Goal: Use online tool/utility: Use online tool/utility

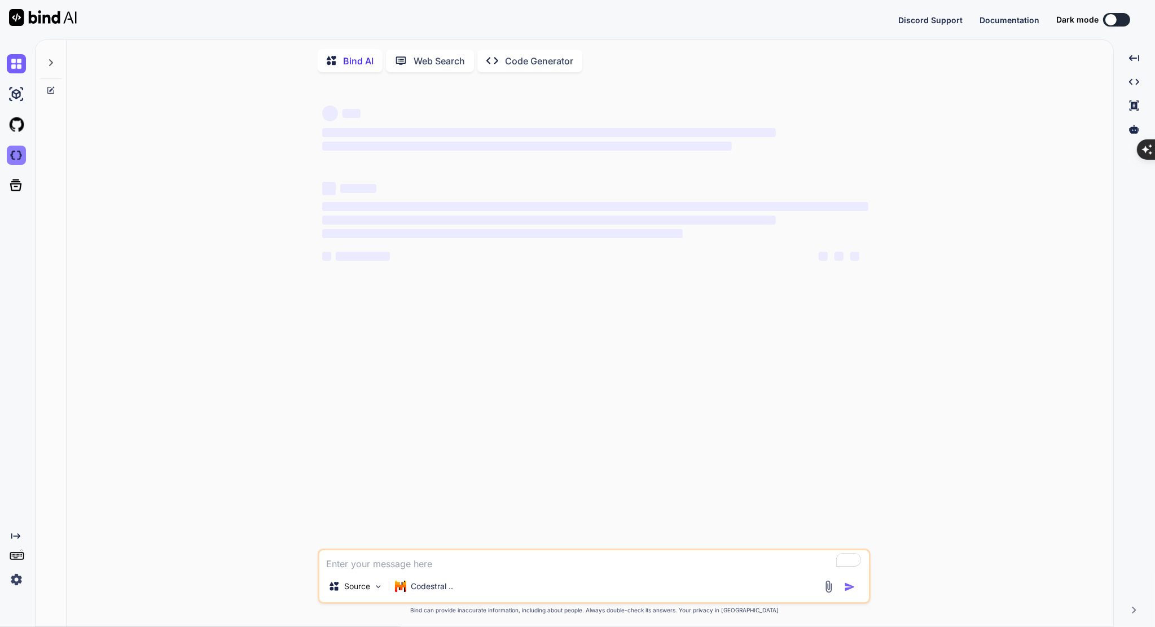
click at [11, 158] on img at bounding box center [16, 155] width 19 height 19
type textarea "x"
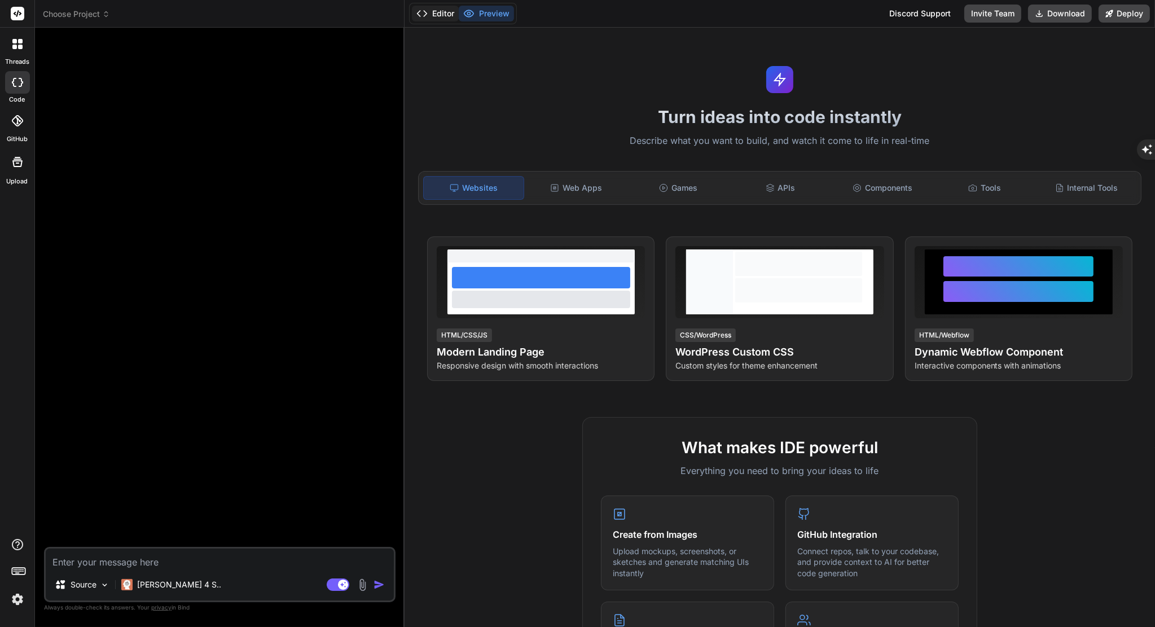
click at [440, 14] on button "Editor" at bounding box center [435, 14] width 47 height 16
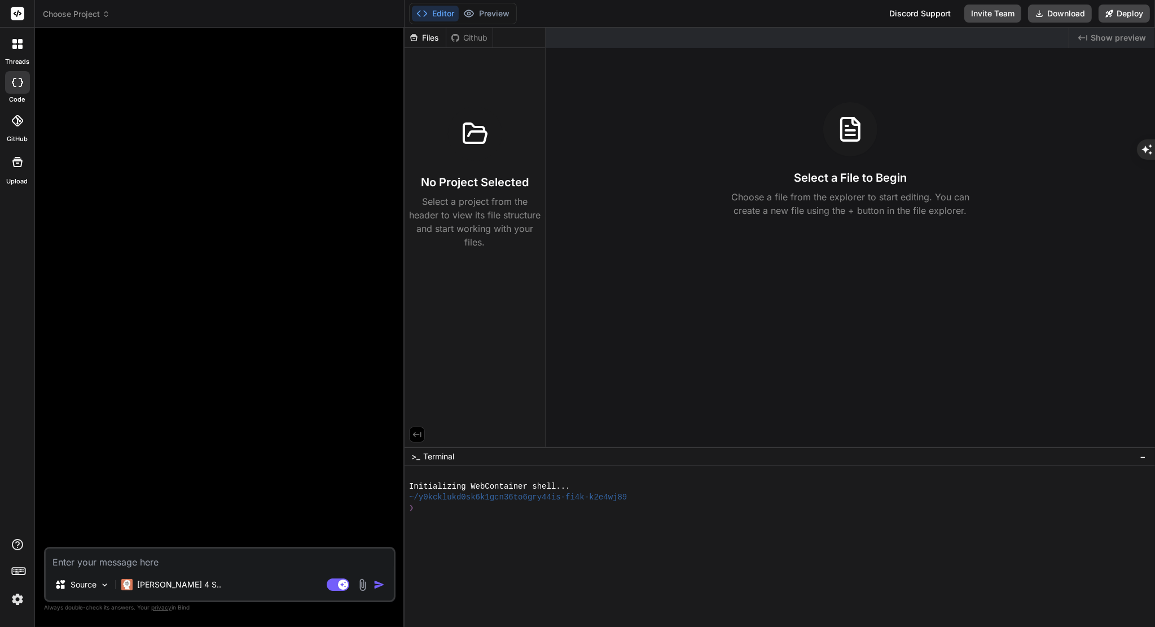
click at [150, 565] on textarea at bounding box center [220, 558] width 348 height 20
type textarea "x"
type textarea "k"
type textarea "x"
type textarea "ka"
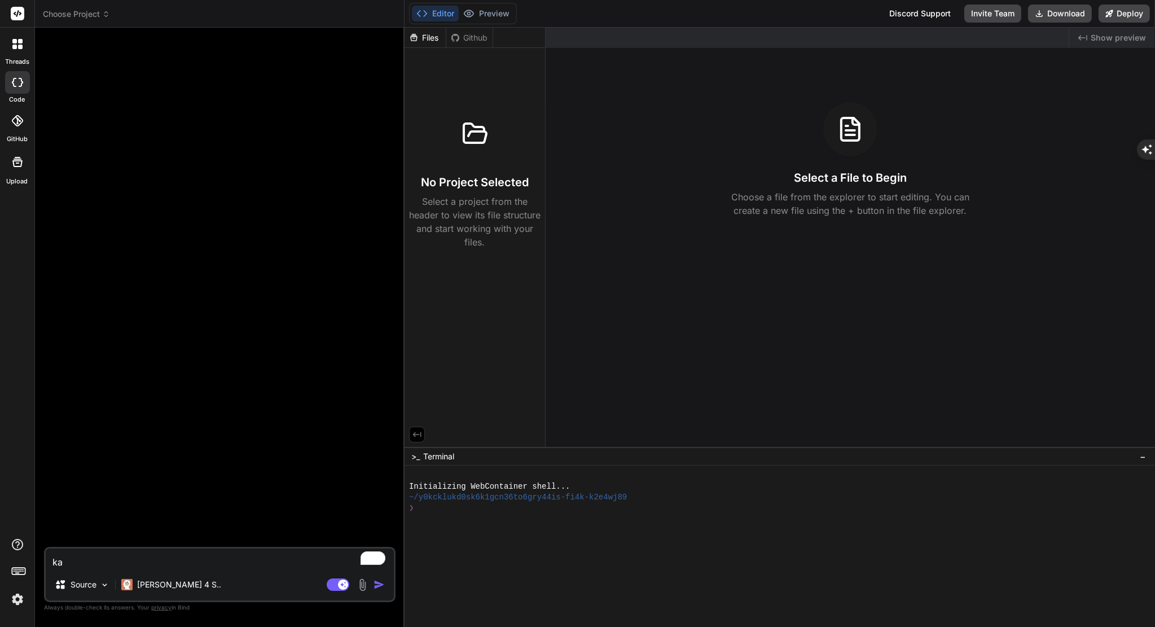
type textarea "x"
type textarea "kan"
type textarea "x"
type textarea "kan"
type textarea "x"
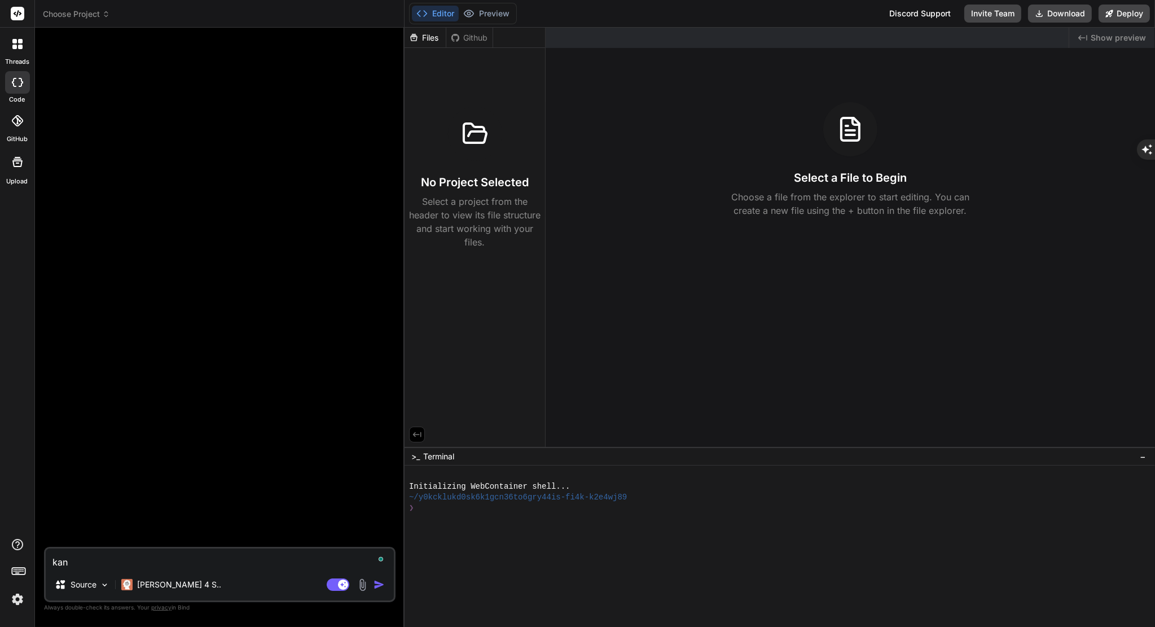
type textarea "kan v"
type textarea "x"
type textarea "kan vi"
type textarea "x"
type textarea "kan vi"
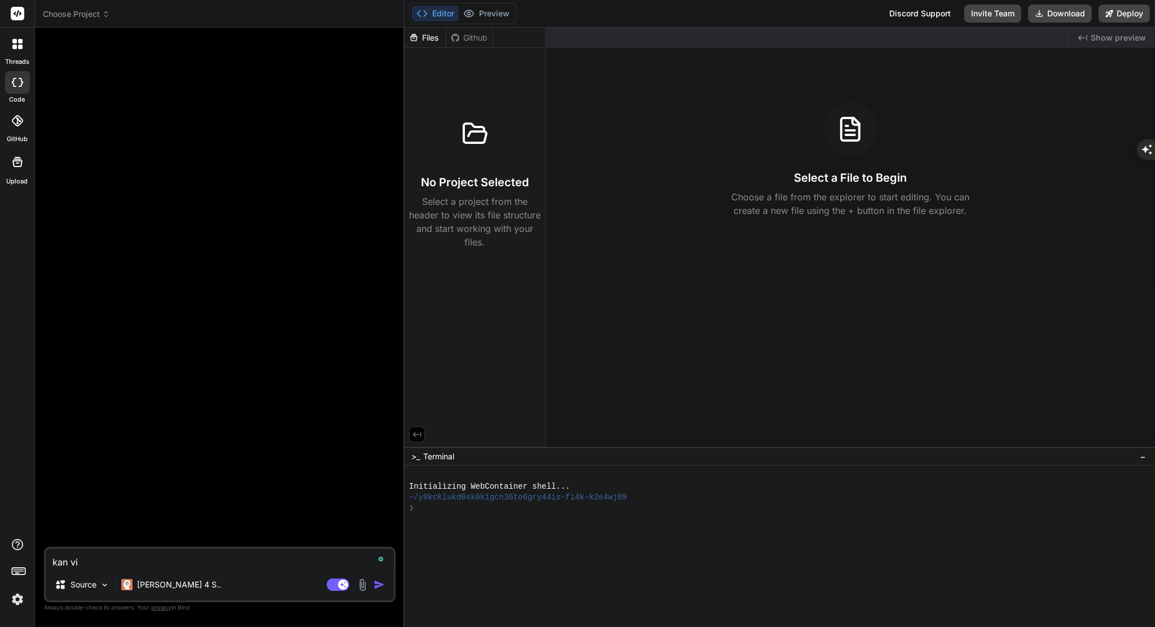
type textarea "x"
type textarea "kan vi f"
type textarea "x"
type textarea "kan vi fi"
type textarea "x"
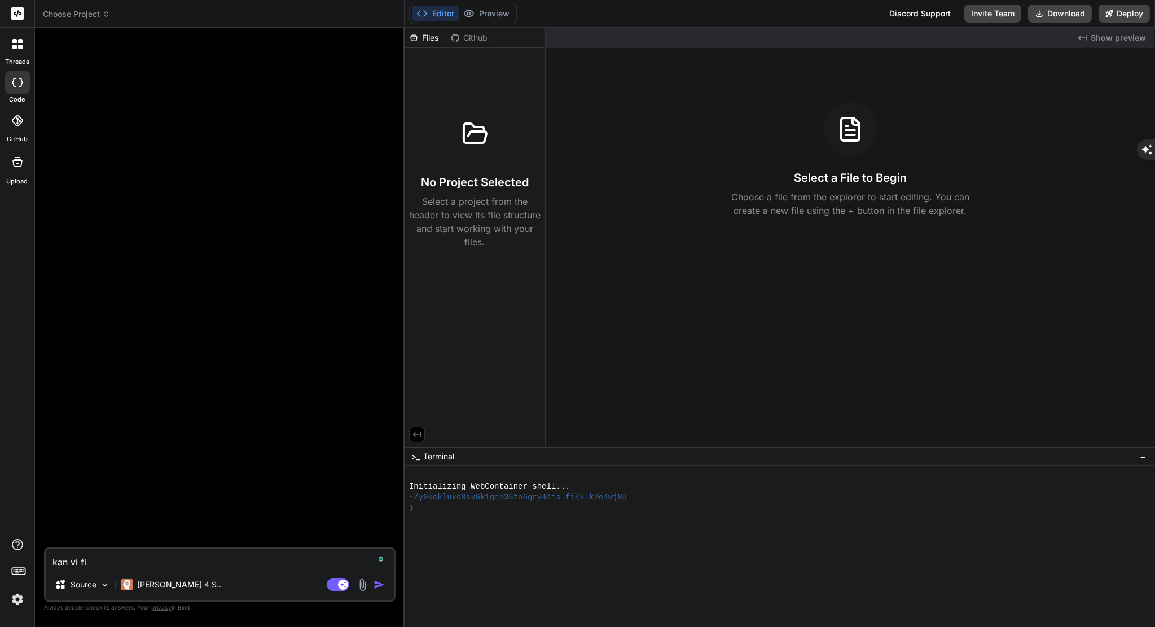
type textarea "kan vi fix"
type textarea "x"
type textarea "kan vi fixa"
type textarea "x"
type textarea "kan vi fixa"
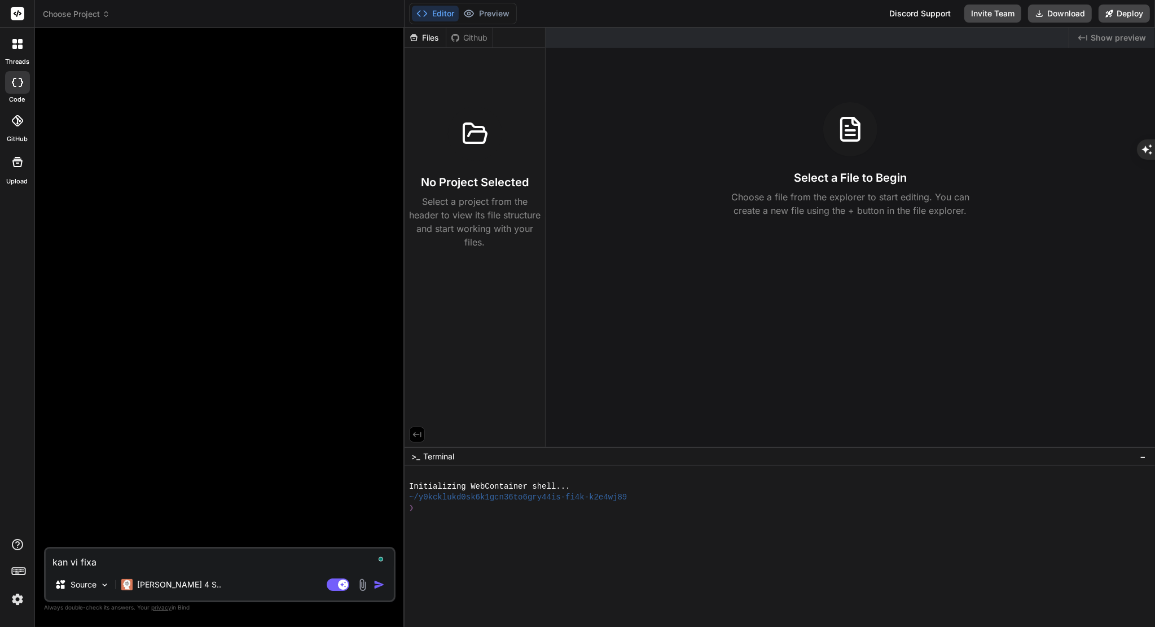
type textarea "x"
type textarea "kan vi fixa d"
type textarea "x"
type textarea "kan vi fixa de"
type textarea "x"
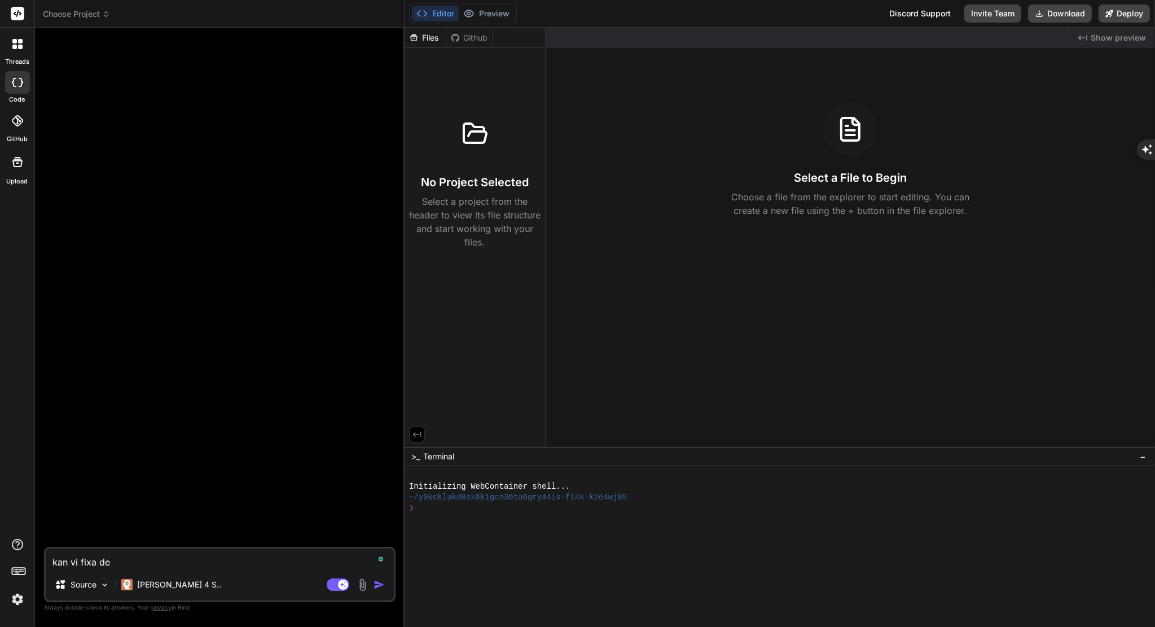
type textarea "kan vi fixa den"
type textarea "x"
type textarea "kan vi fixa denn"
type textarea "x"
type textarea "kan vi [PERSON_NAME]"
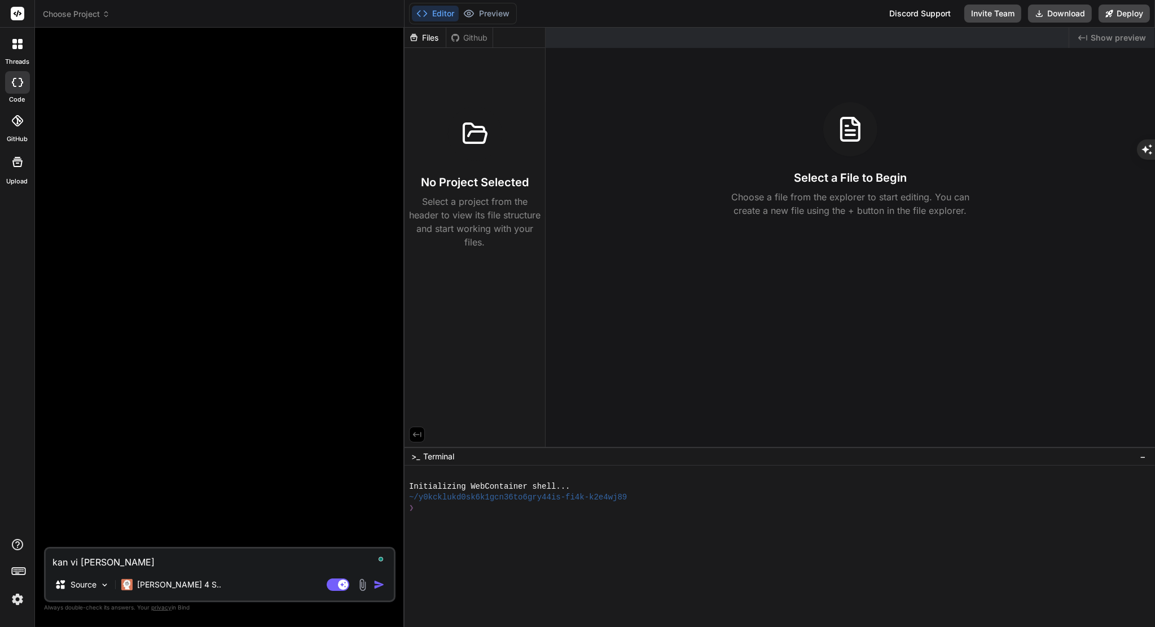
type textarea "x"
type textarea "kan vi [PERSON_NAME]:"
type textarea "x"
type textarea "kan vi [PERSON_NAME]:"
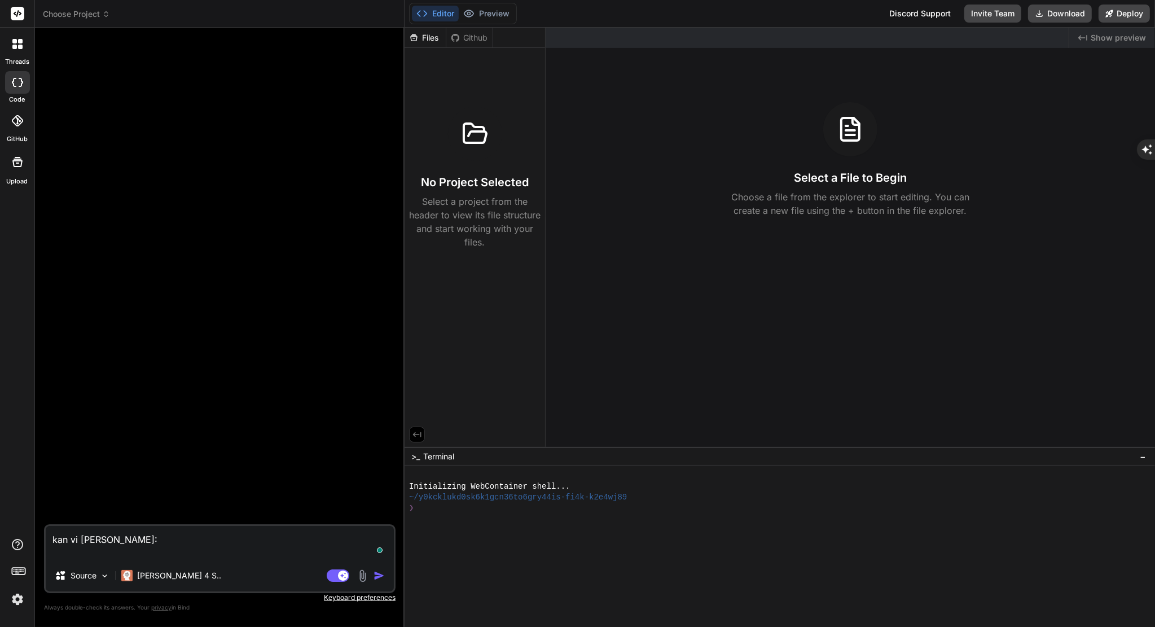
paste textarea "import React, { useRef, useEffect } from 'react'; interface LoaderProps { messa…"
type textarea "x"
type textarea "kan vi [PERSON_NAME]: import React, { useRef, useEffect } from 'react'; interfa…"
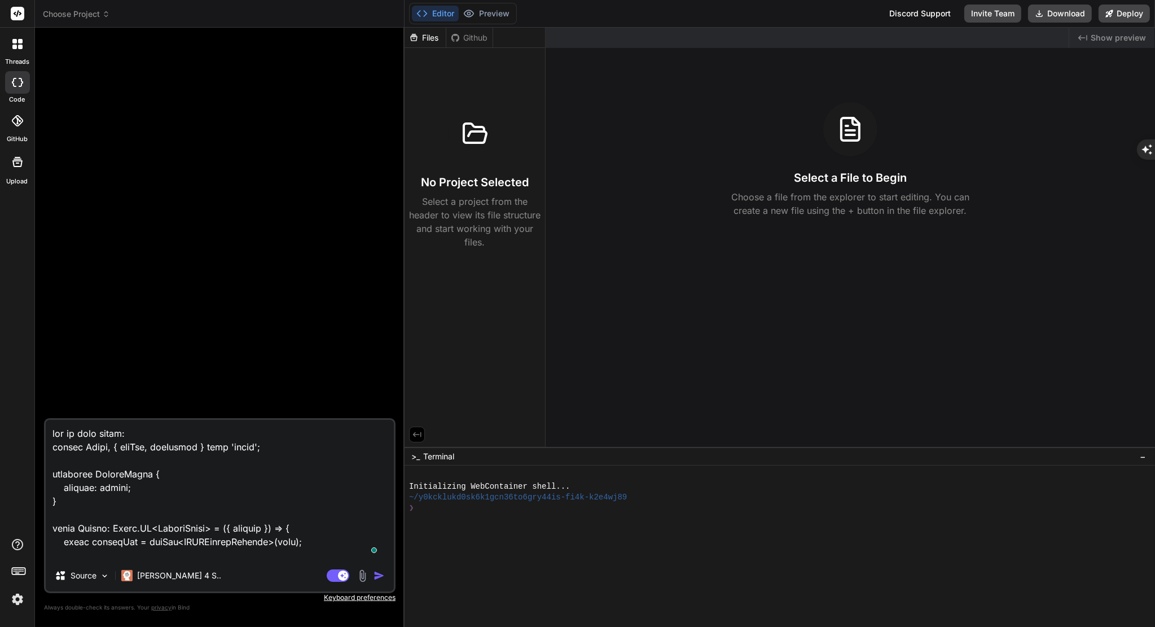
scroll to position [2153, 0]
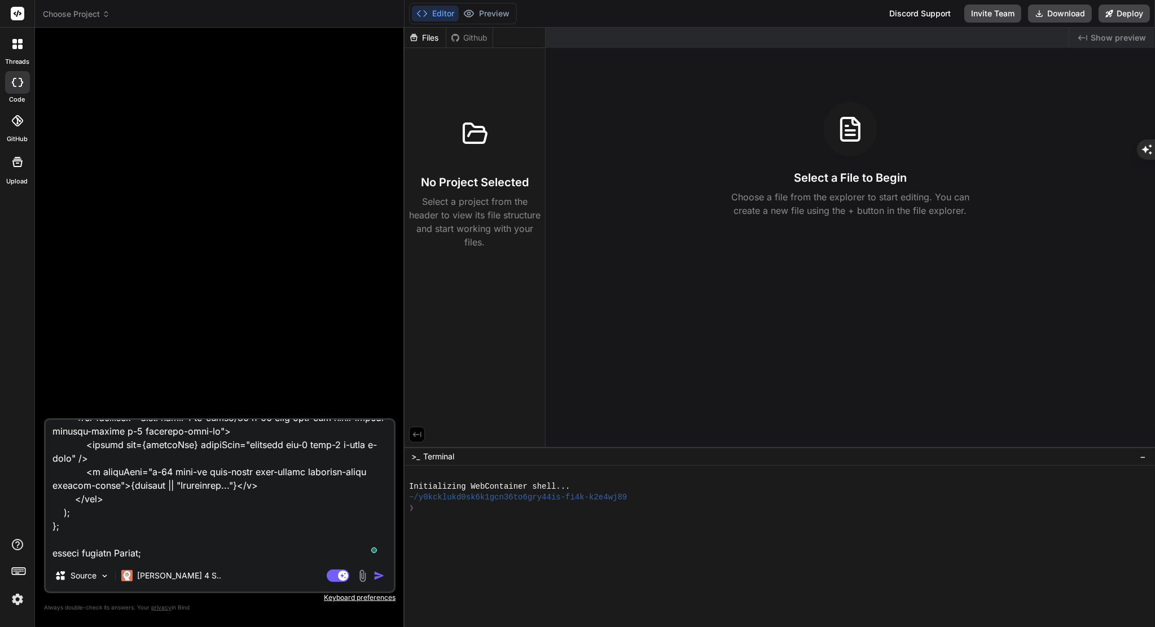
type textarea "x"
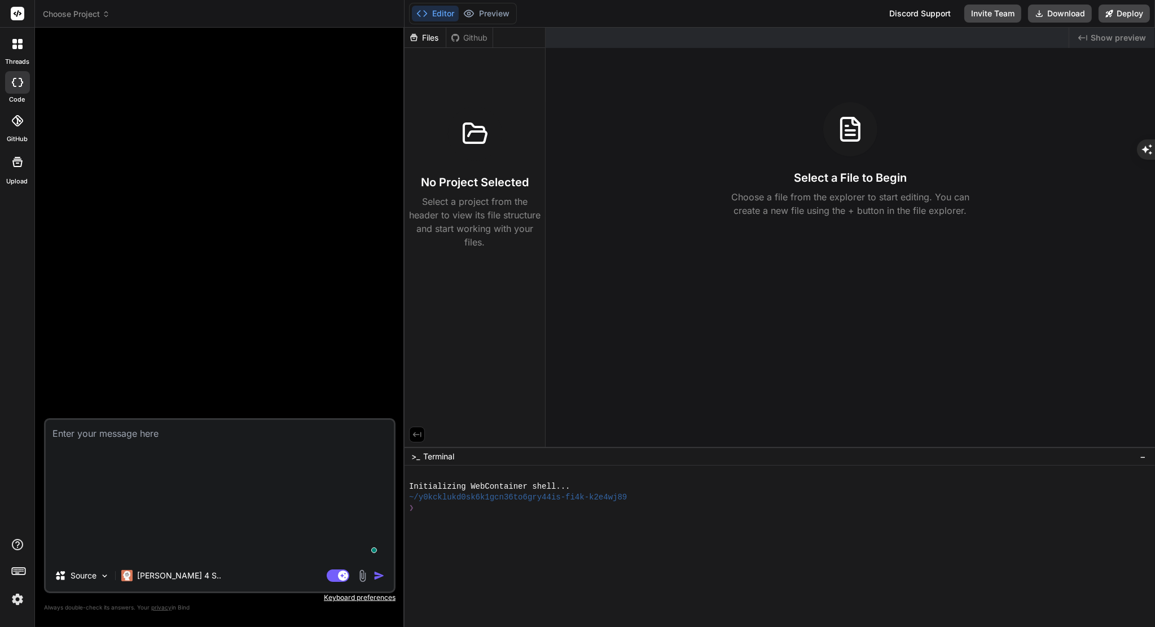
scroll to position [0, 0]
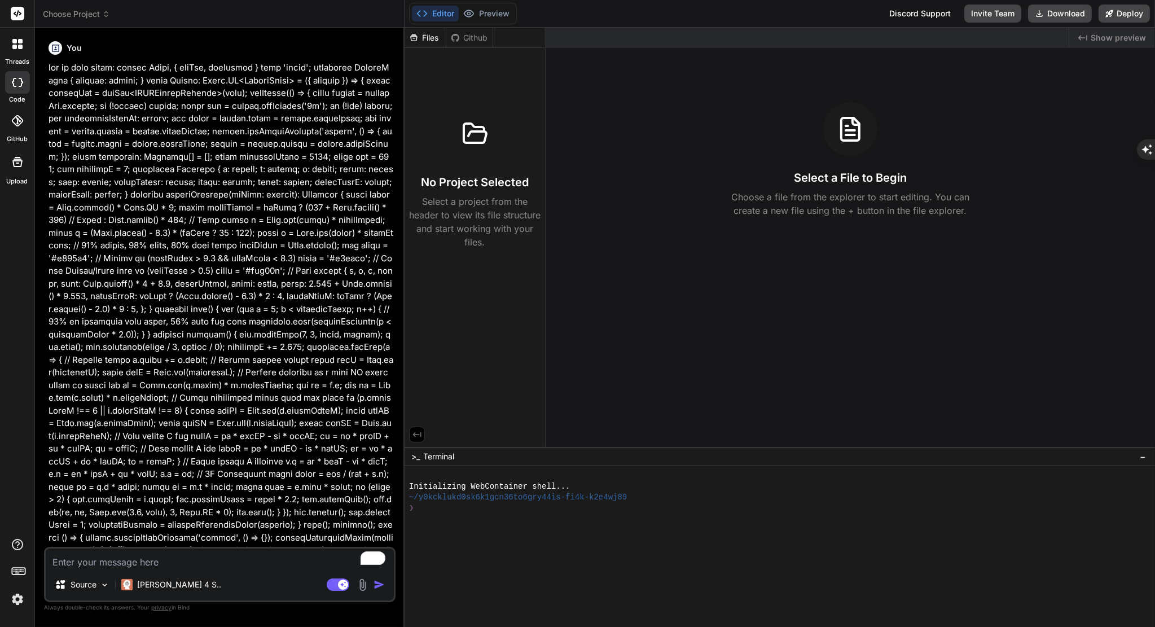
click at [381, 588] on img "button" at bounding box center [378, 584] width 11 height 11
click at [378, 584] on img "button" at bounding box center [378, 584] width 11 height 11
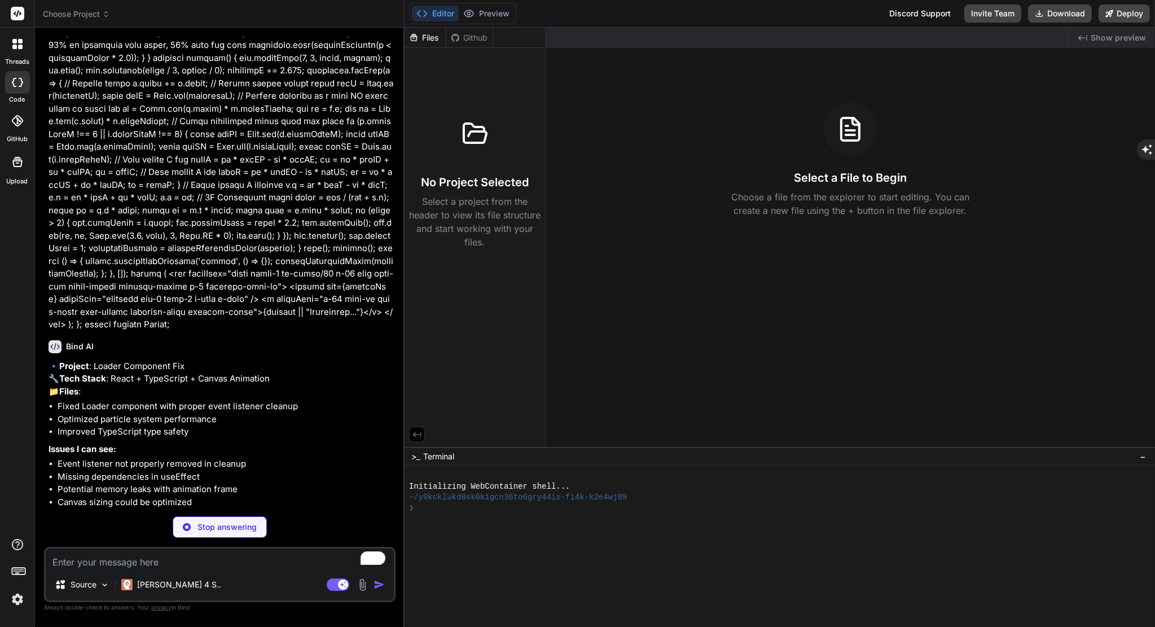
scroll to position [269, 0]
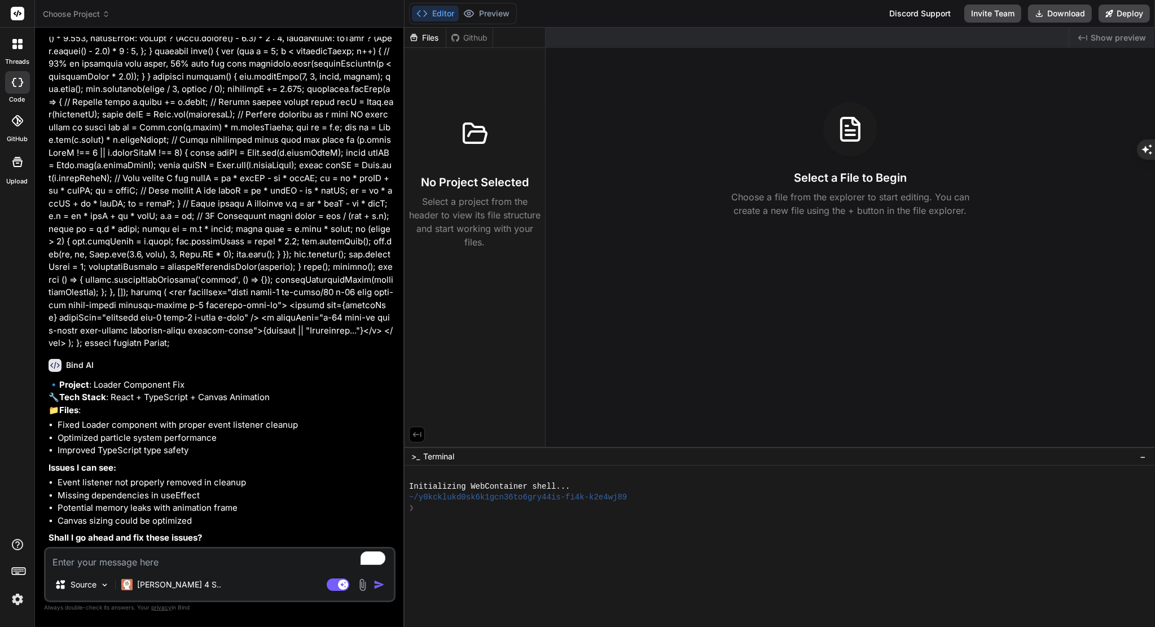
click at [199, 559] on textarea "To enrich screen reader interactions, please activate Accessibility in Grammarl…" at bounding box center [220, 558] width 348 height 20
type textarea "x"
type textarea "c"
type textarea "x"
type textarea "ca"
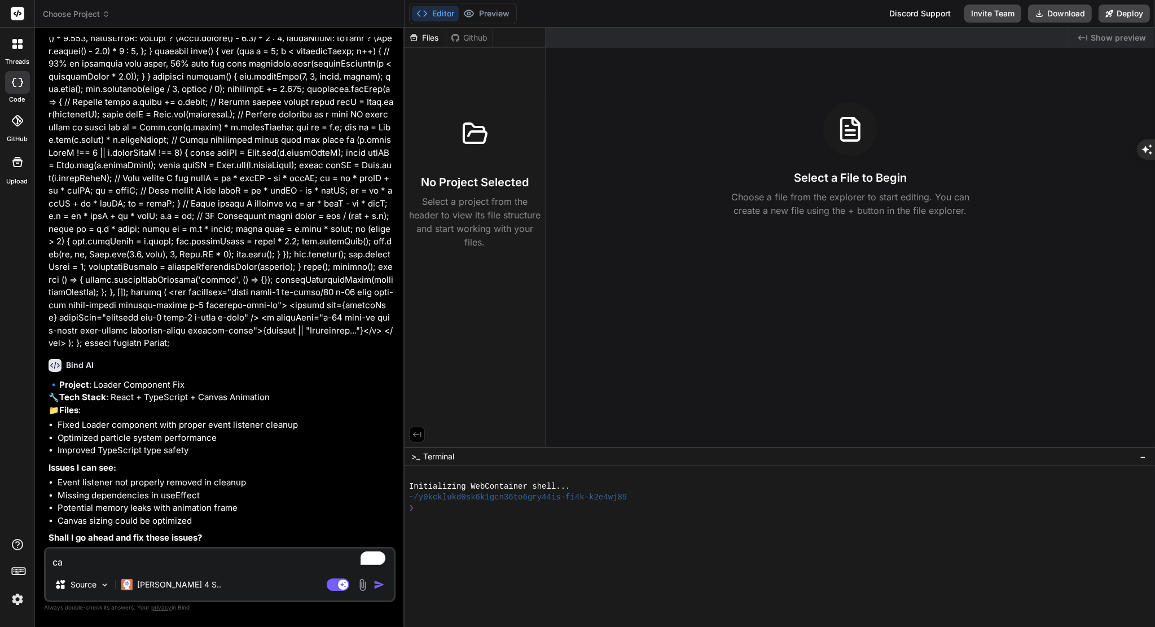
type textarea "x"
type textarea "can"
type textarea "x"
type textarea "can"
type textarea "x"
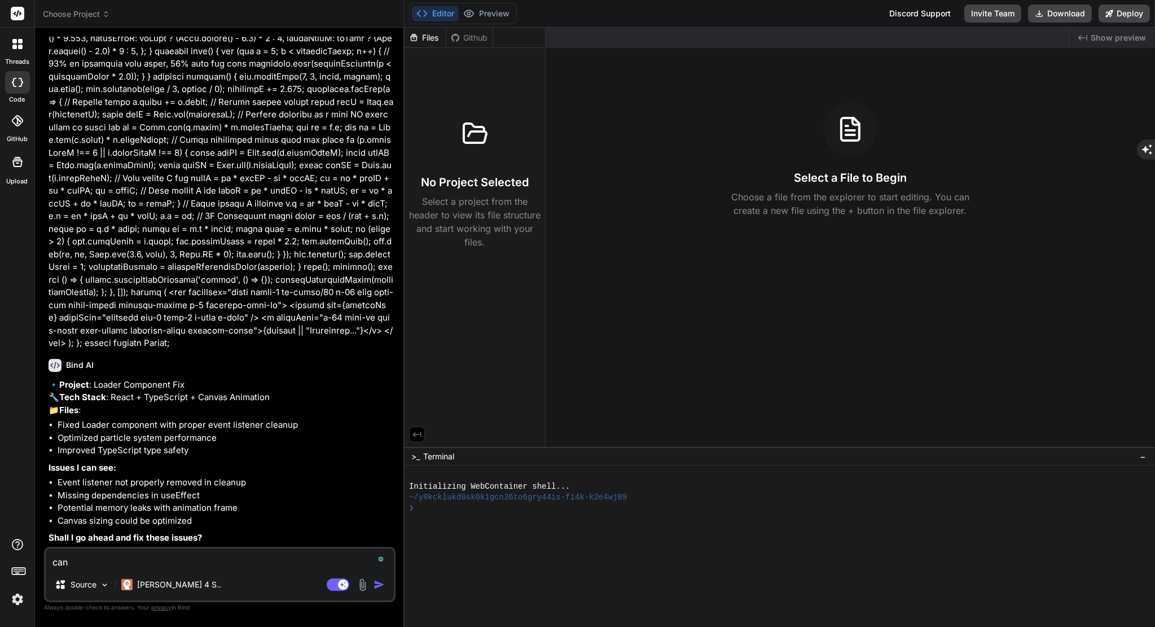
type textarea "can i"
type textarea "x"
type textarea "can i"
type textarea "x"
type textarea "can i p"
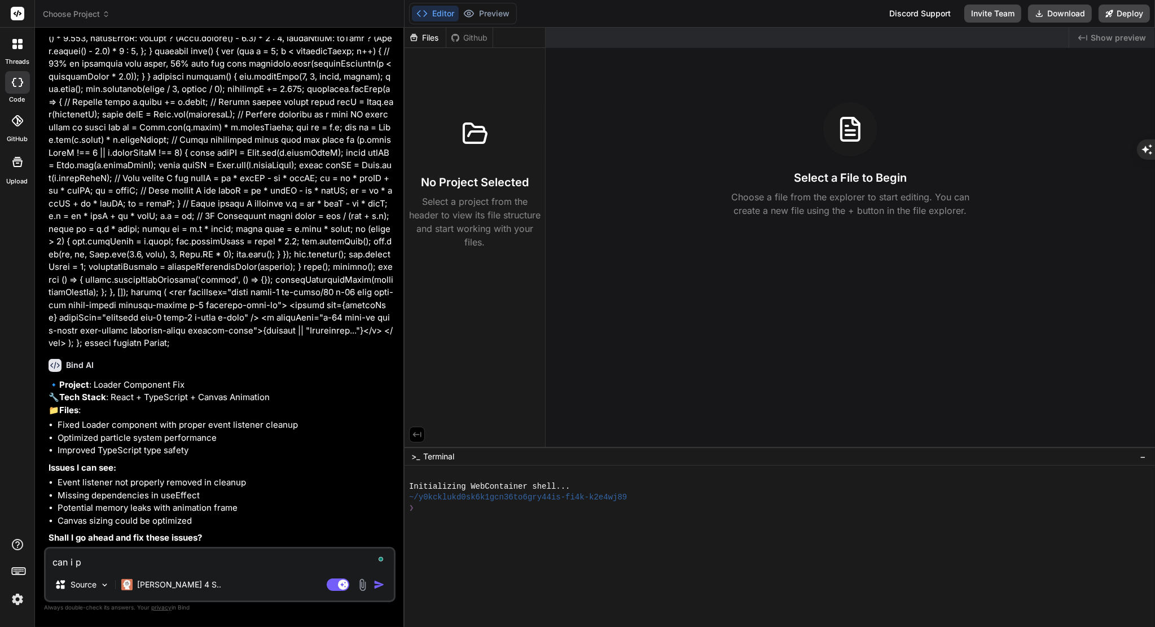
type textarea "x"
type textarea "can i pr"
type textarea "x"
type textarea "can i pre"
type textarea "x"
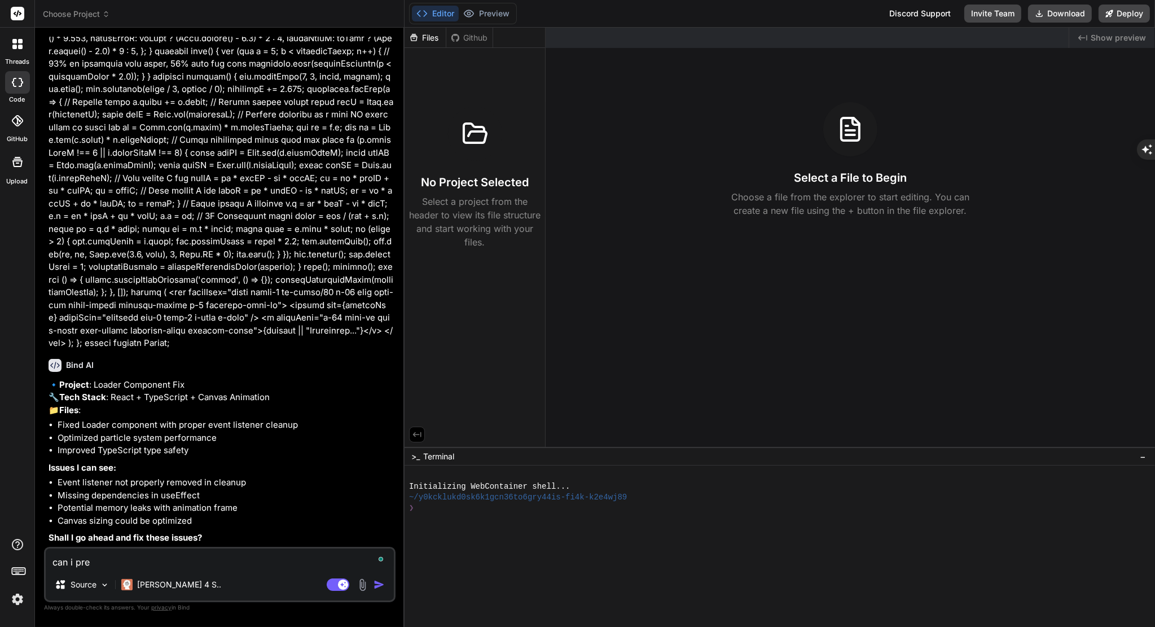
type textarea "can i prev"
type textarea "x"
type textarea "can i previ"
type textarea "x"
type textarea "can i previe"
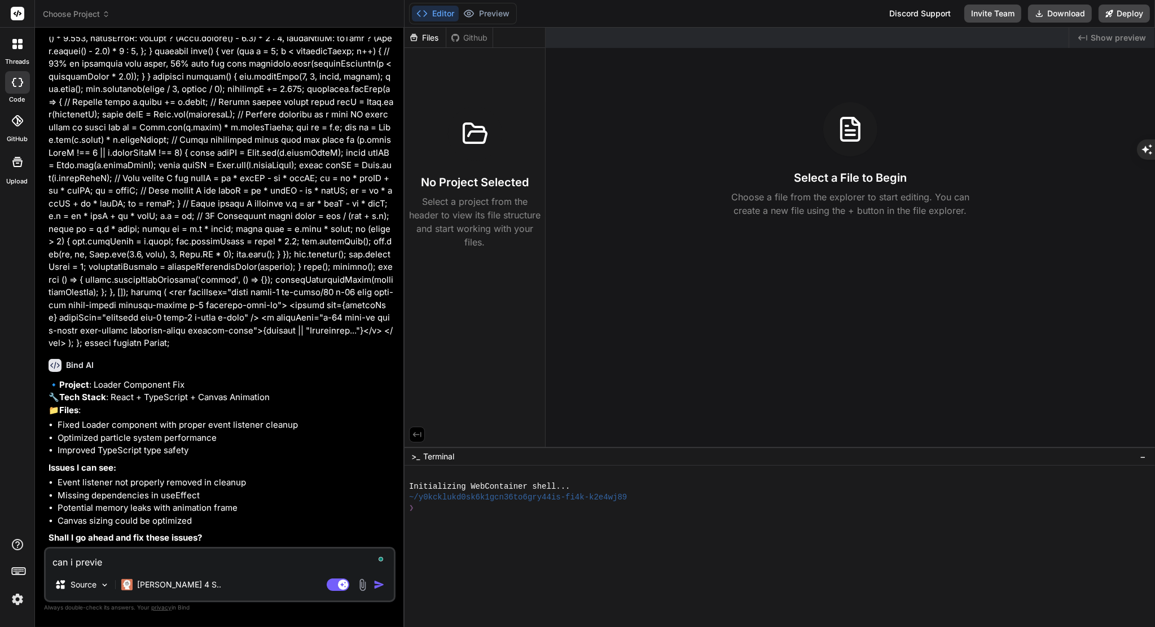
type textarea "x"
type textarea "can i preview"
type textarea "x"
type textarea "can i preview"
type textarea "x"
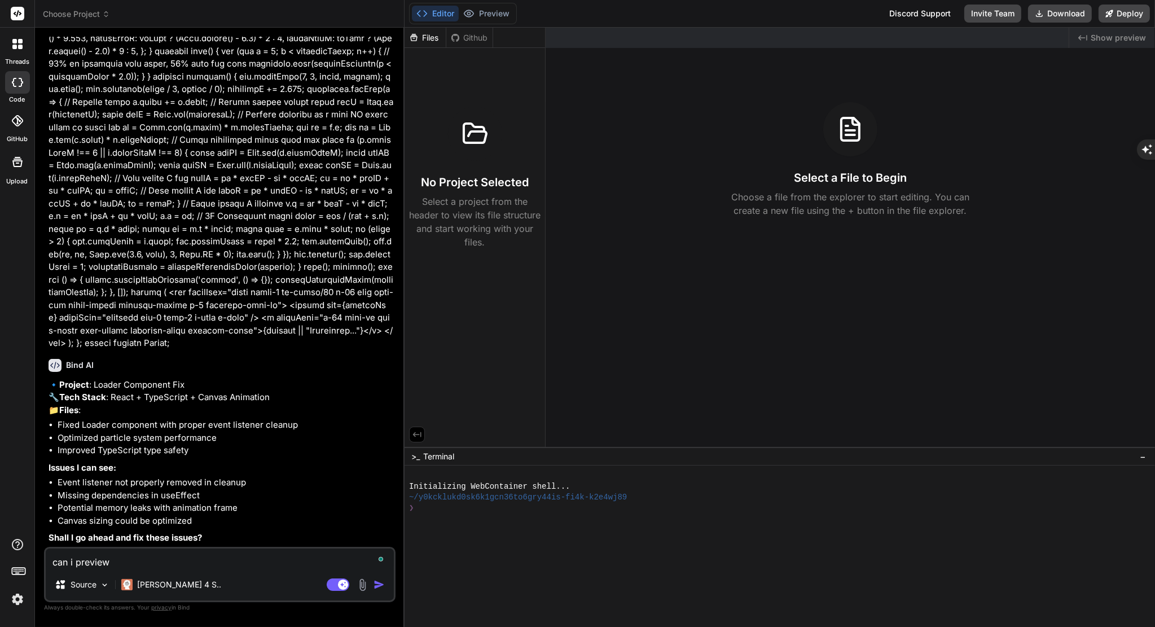
type textarea "can i preview i"
type textarea "x"
type textarea "can i preview it"
type textarea "x"
type textarea "can i preview it?"
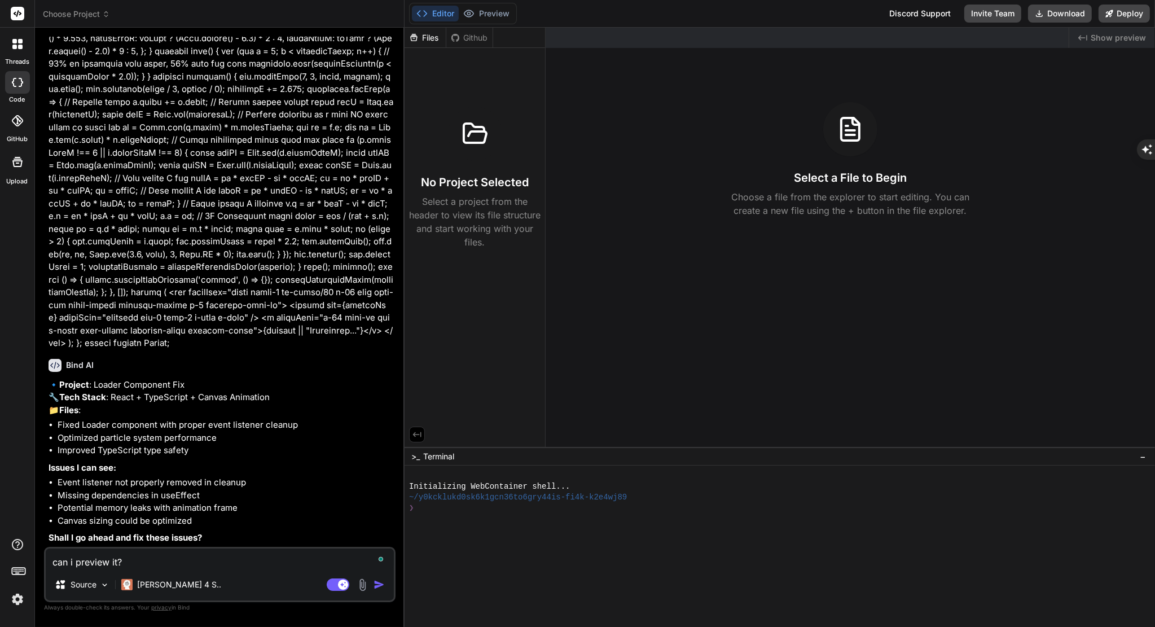
type textarea "x"
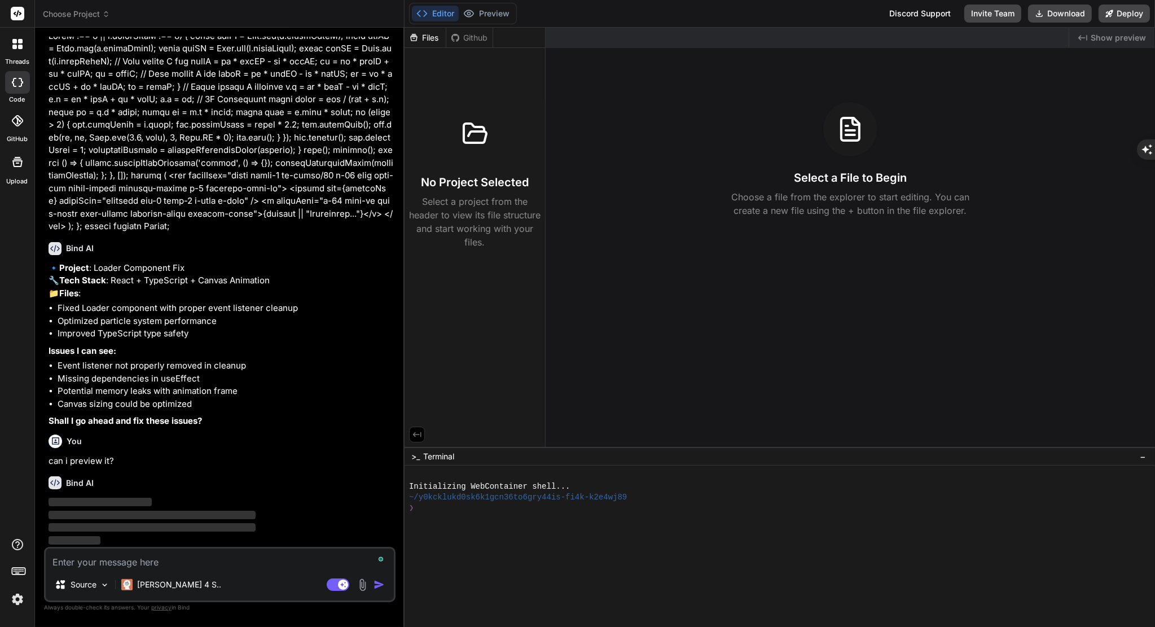
scroll to position [386, 0]
click at [487, 21] on button "Preview" at bounding box center [486, 14] width 55 height 16
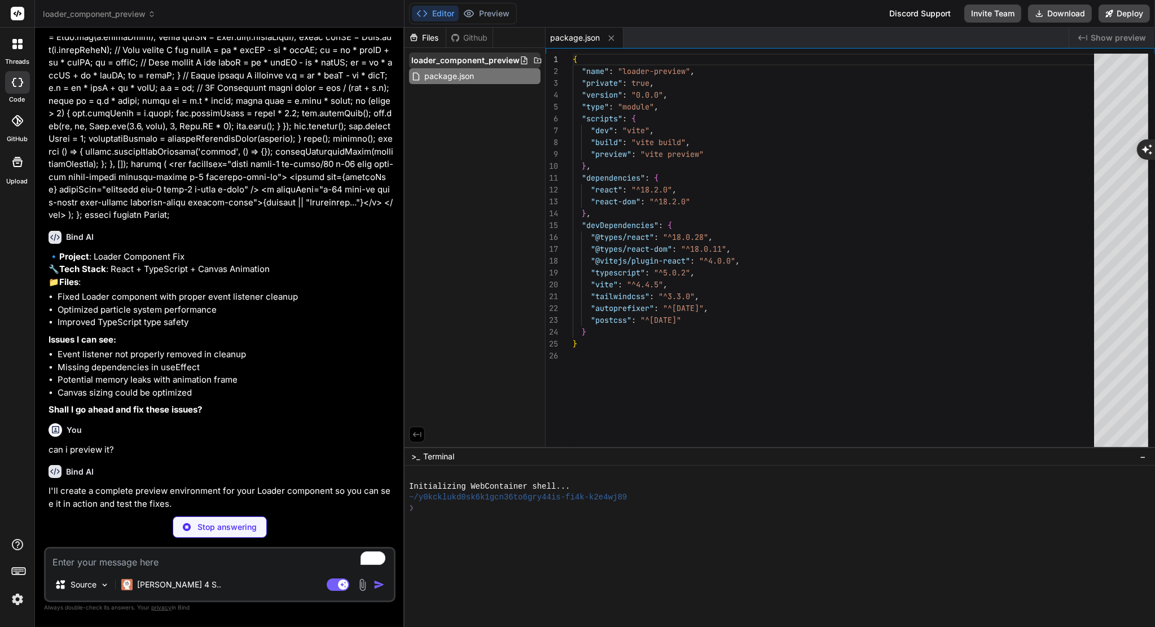
type textarea "x"
type textarea "import { defineConfig } from 'vite' import react from '@vitejs/plugin-react' ex…"
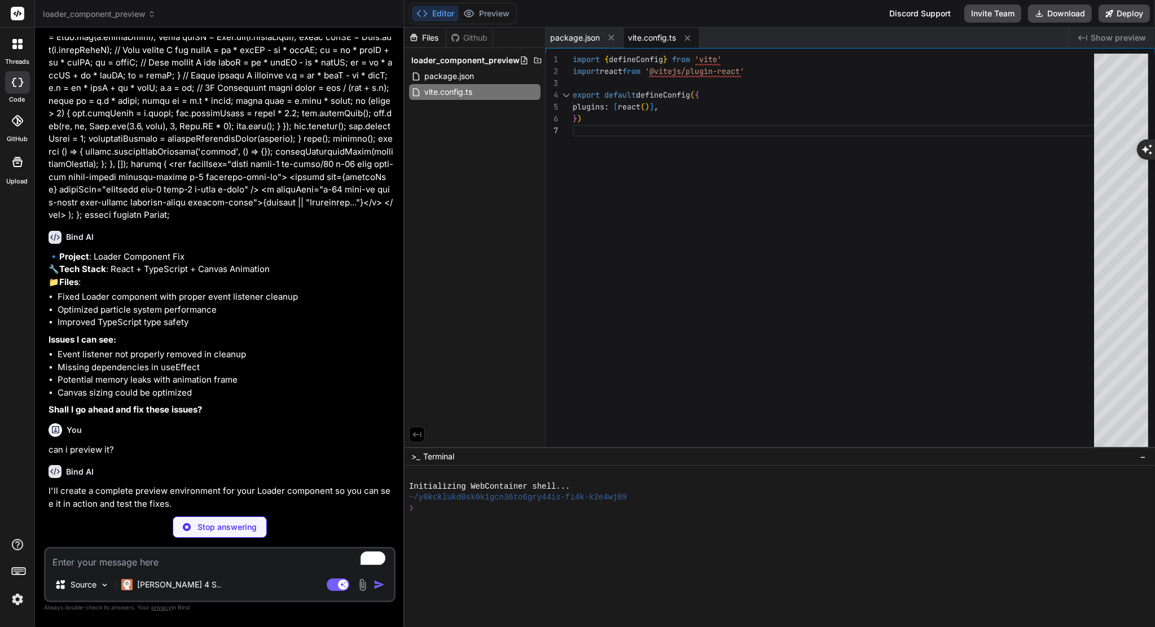
type textarea "x"
type textarea "}"
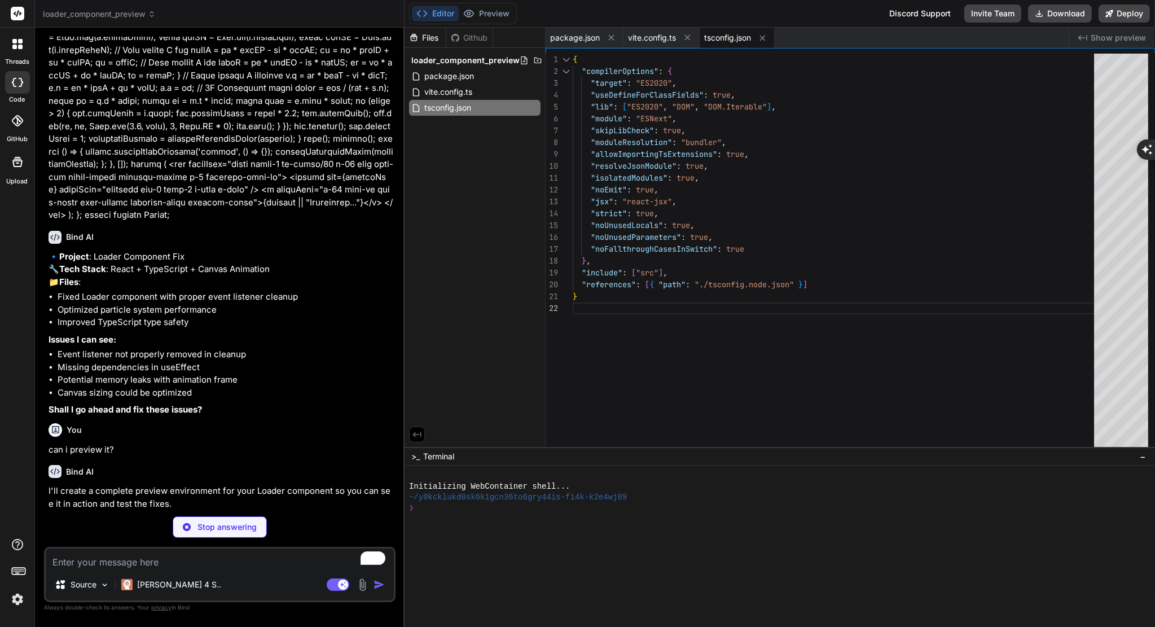
type textarea "x"
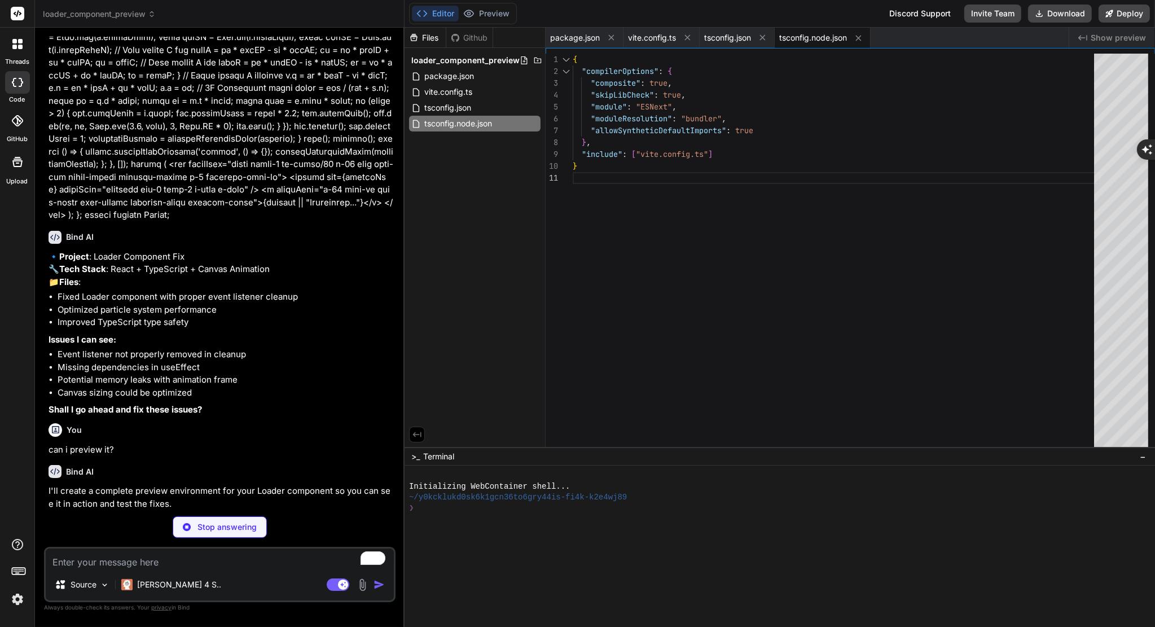
type textarea "x"
type textarea "}"
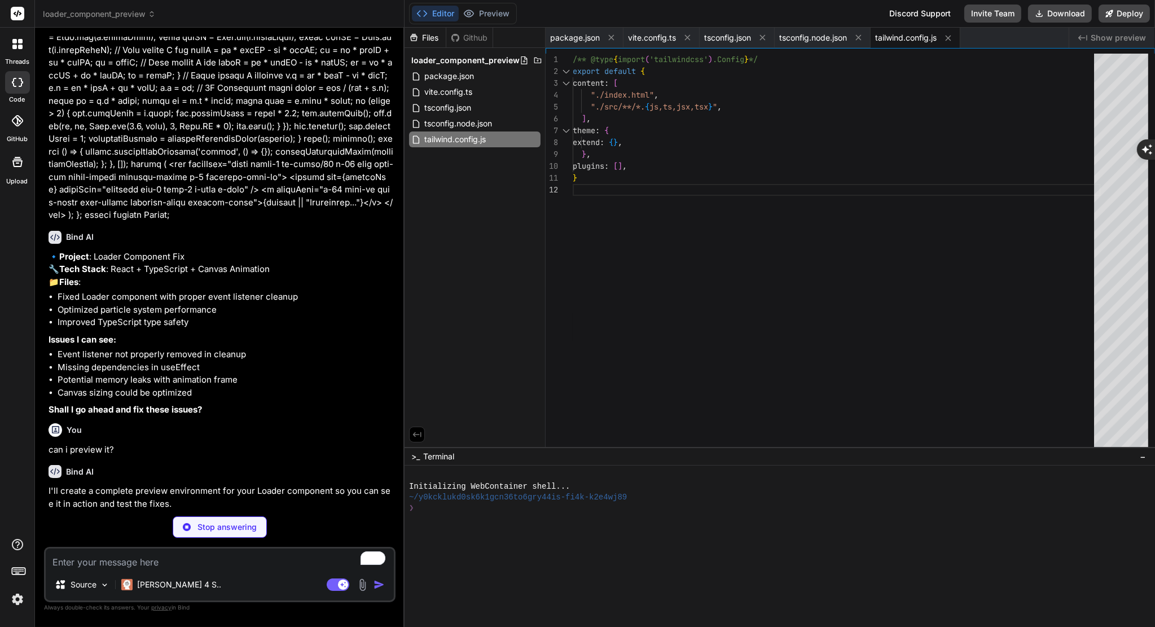
type textarea "x"
type textarea "export default { plugins: { tailwindcss: {}, autoprefixer: {}, }, }"
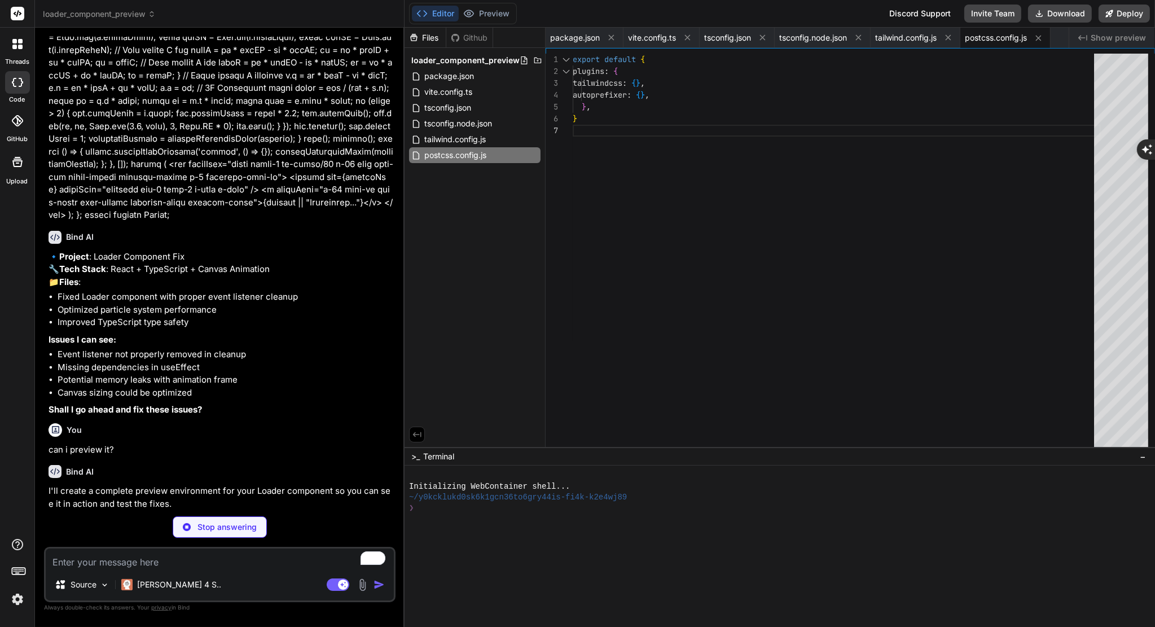
type textarea "x"
type textarea "<script type="module" src="/src/main.tsx"></script> </body> </html>"
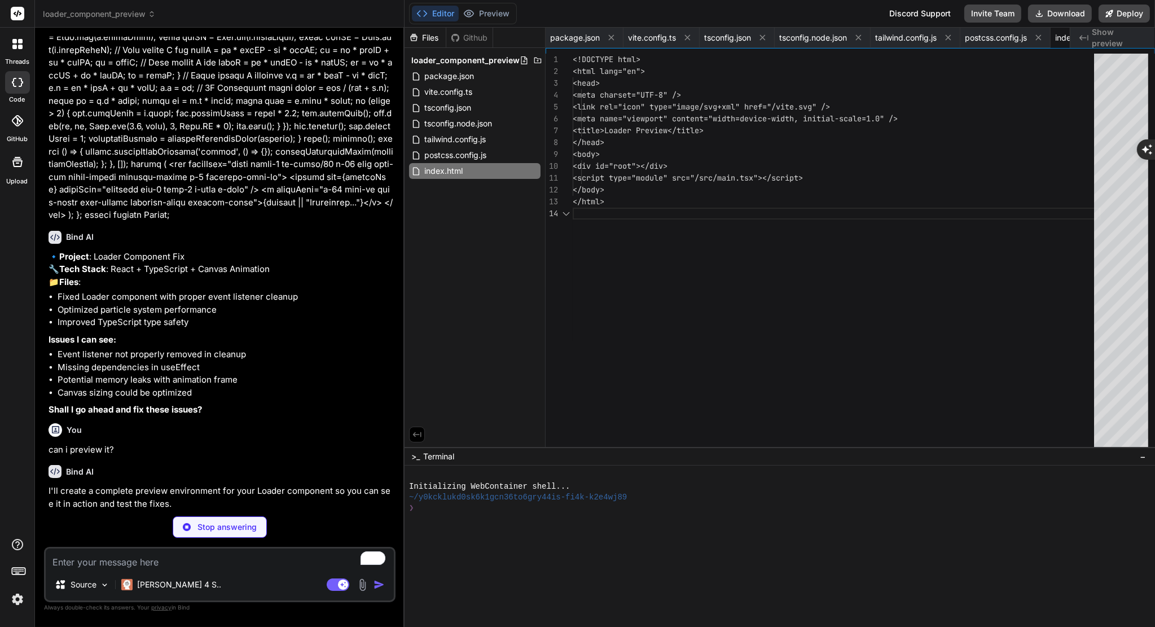
scroll to position [0, 53]
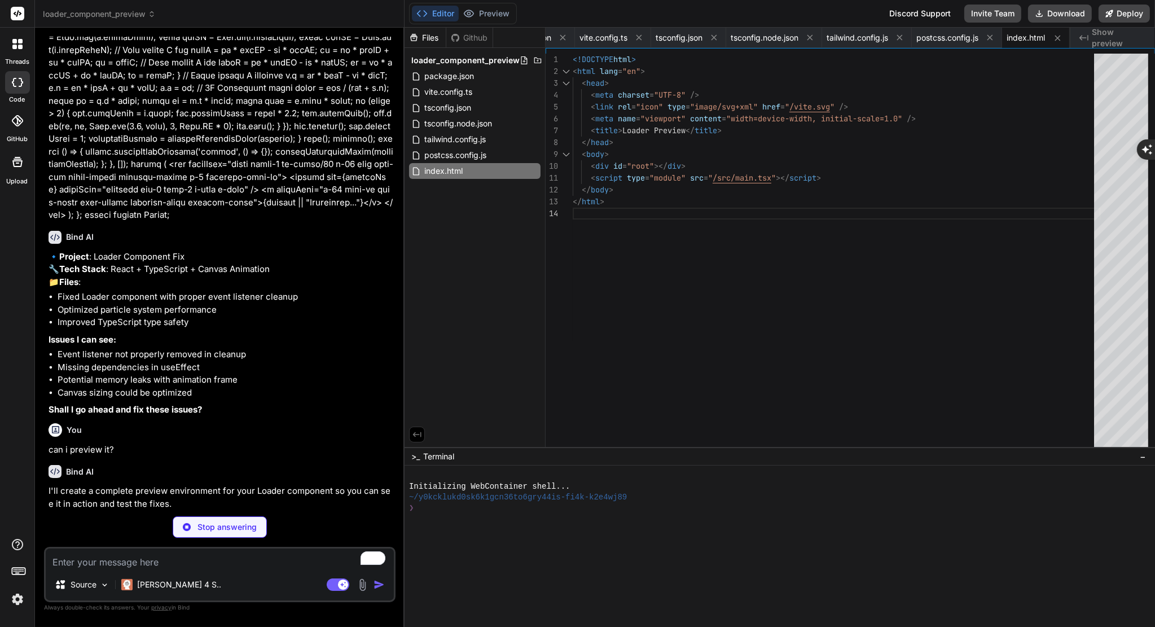
type textarea "x"
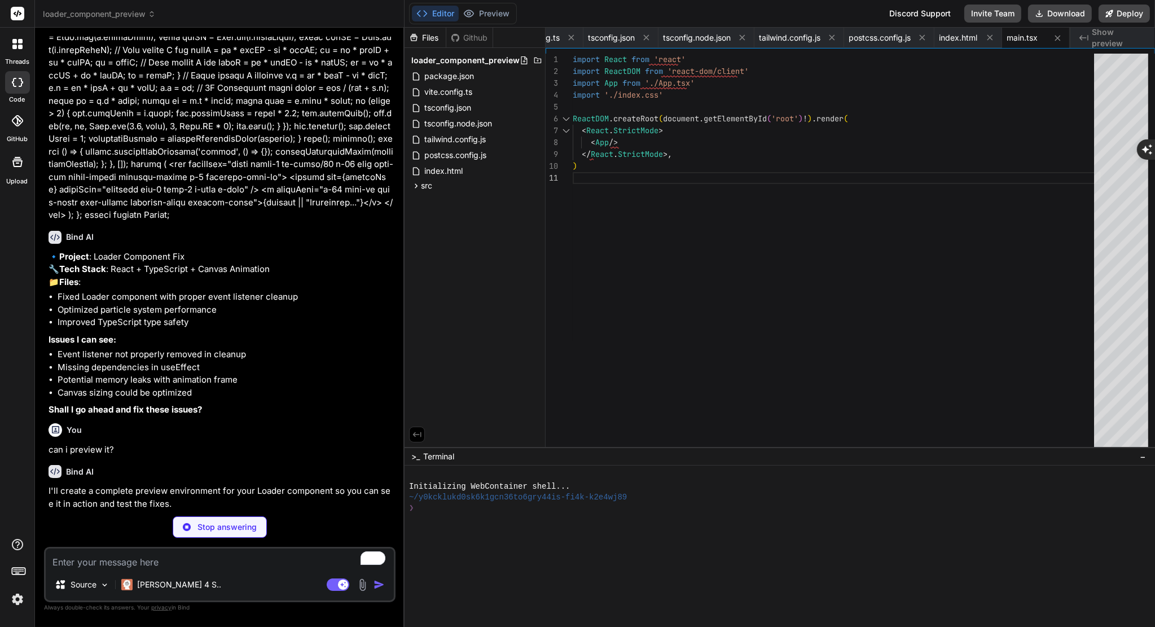
type textarea "x"
type textarea "@tailwind base; @tailwind components; @tailwind utilities;"
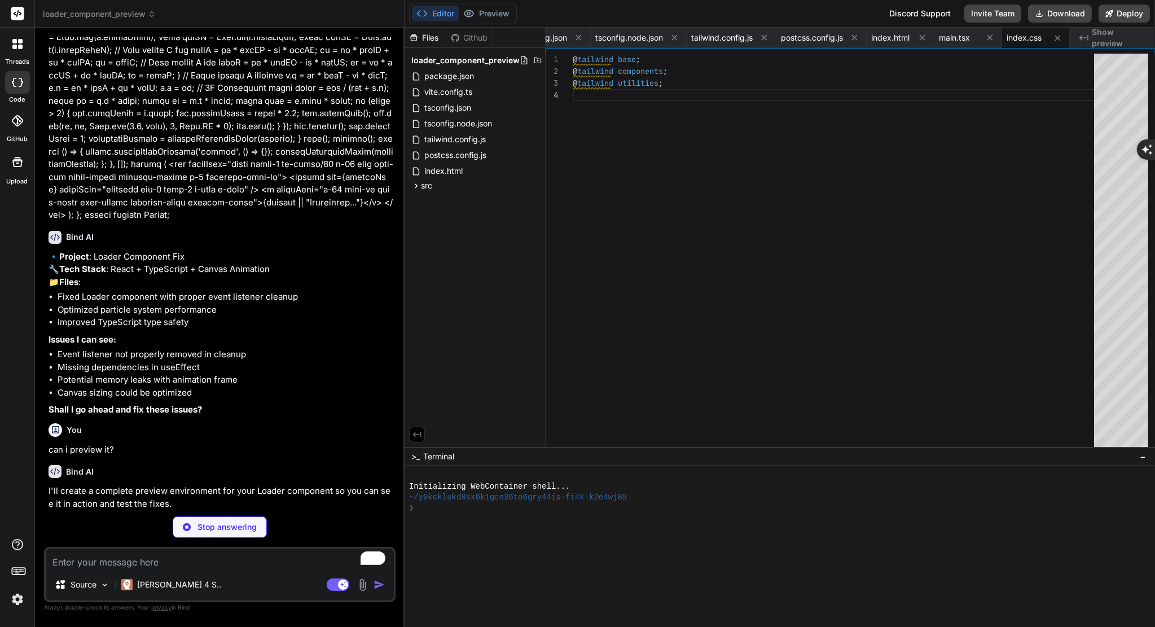
type textarea "x"
type textarea "<div className="fixed inset-0 bg-black/90 z-50 flex flex-col items-center justi…"
type textarea "x"
type textarea "</div> </div> </div> ); } export default App;"
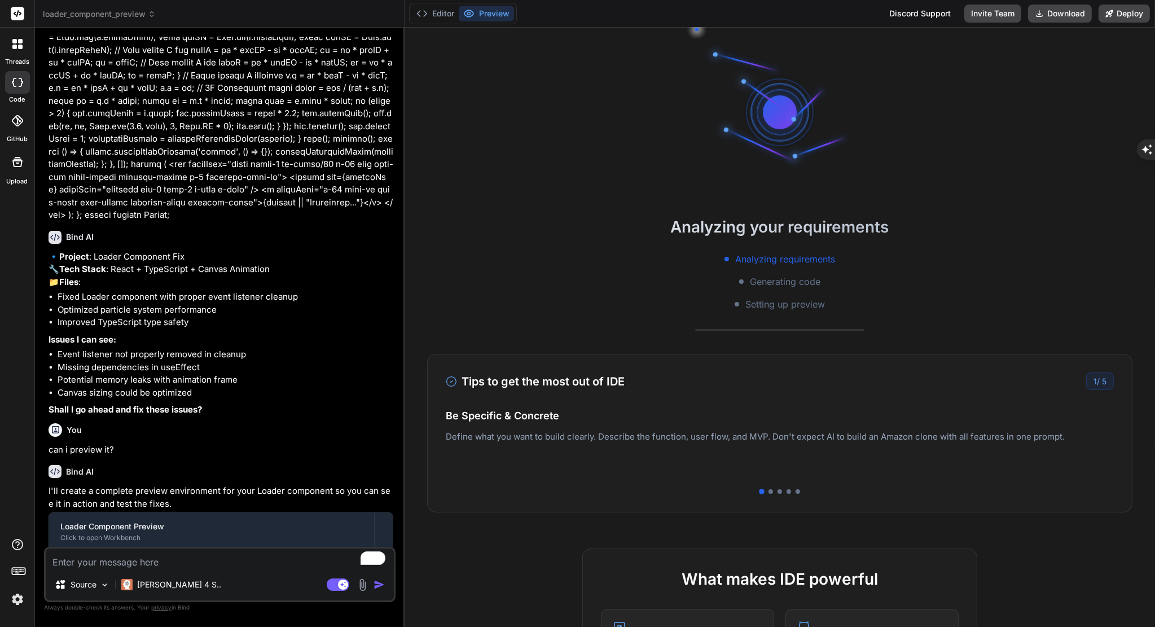
type textarea "x"
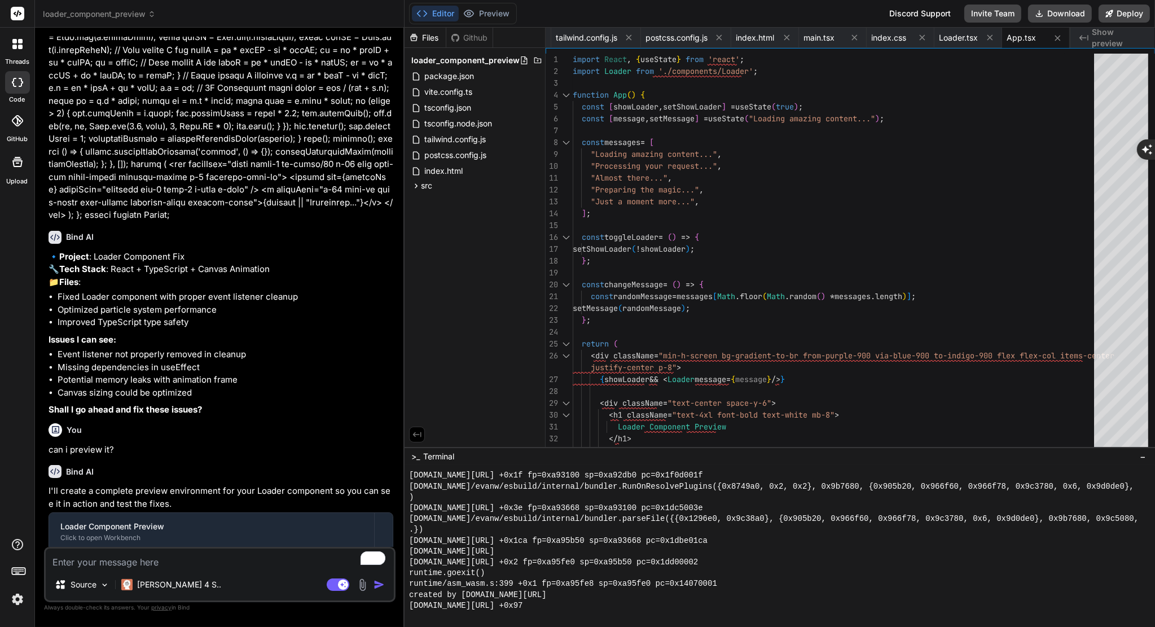
scroll to position [870, 0]
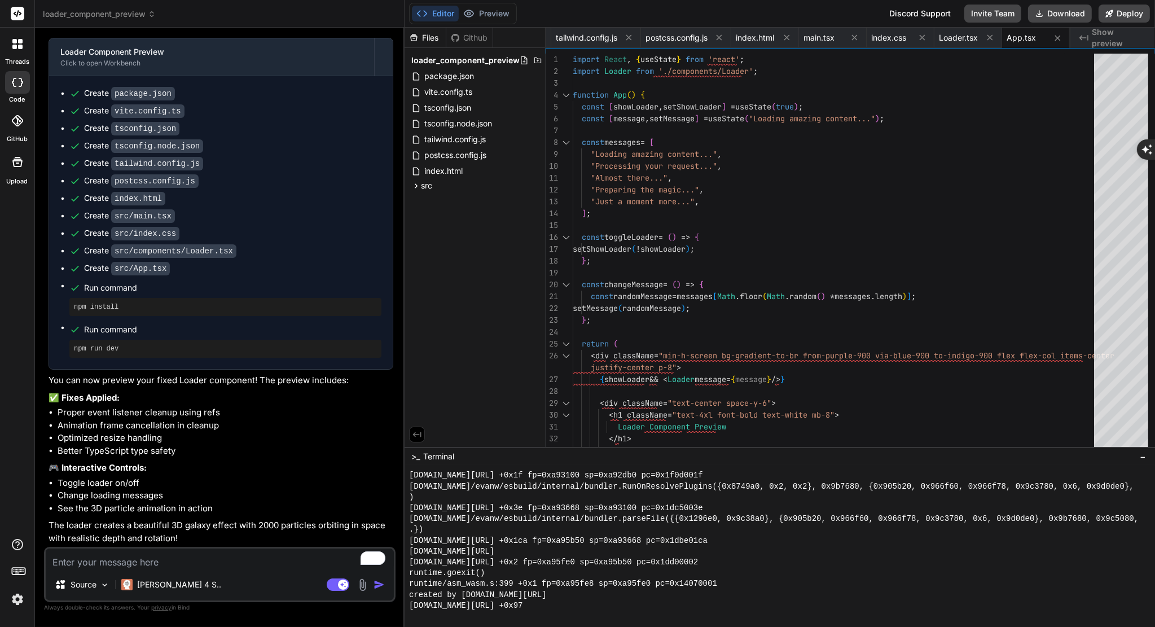
click at [180, 561] on textarea "To enrich screen reader interactions, please activate Accessibility in Grammarl…" at bounding box center [220, 558] width 348 height 20
type textarea "c"
type textarea "x"
type textarea "ca"
type textarea "x"
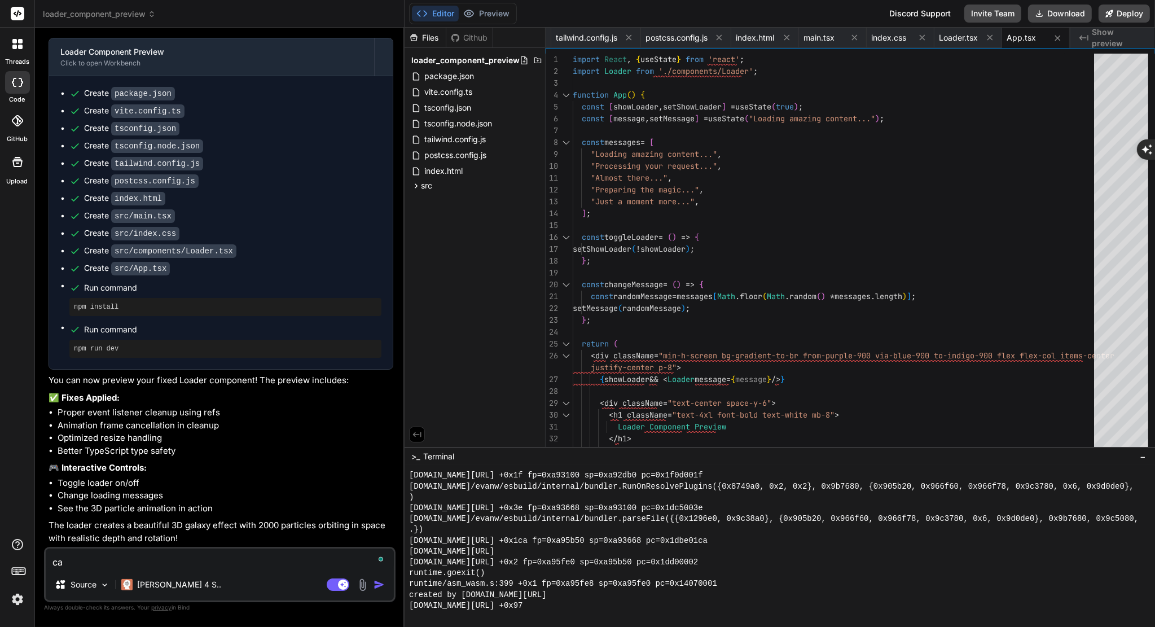
type textarea "can"
type textarea "x"
type textarea "cant"
type textarea "x"
type textarea "cant"
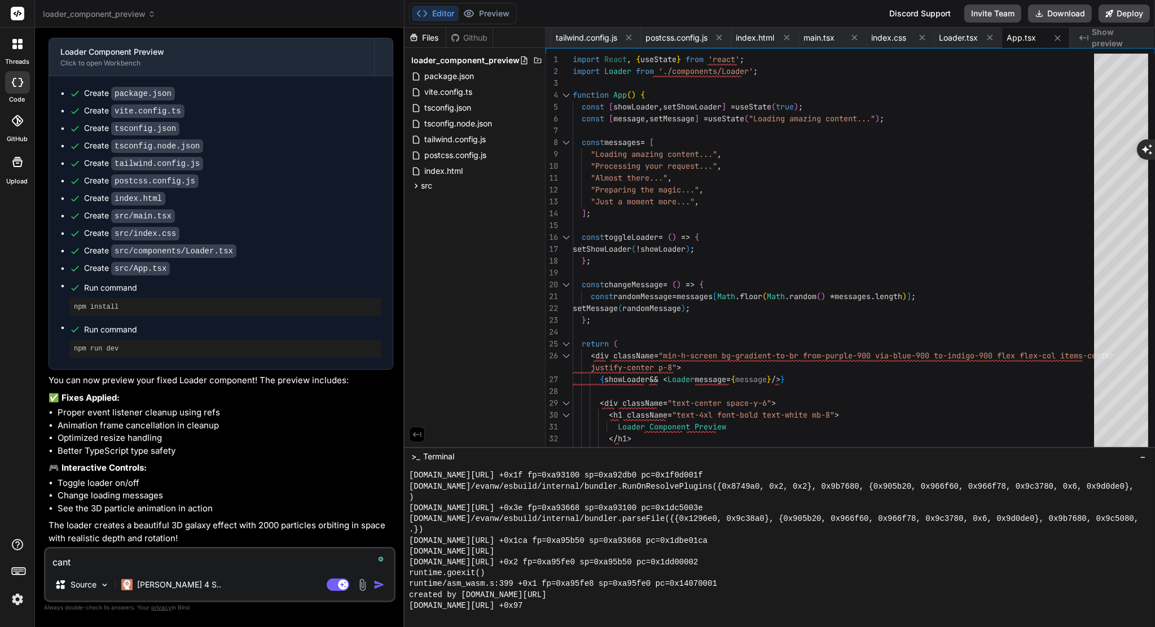
type textarea "x"
type textarea "cant s"
type textarea "x"
type textarea "cant se"
type textarea "x"
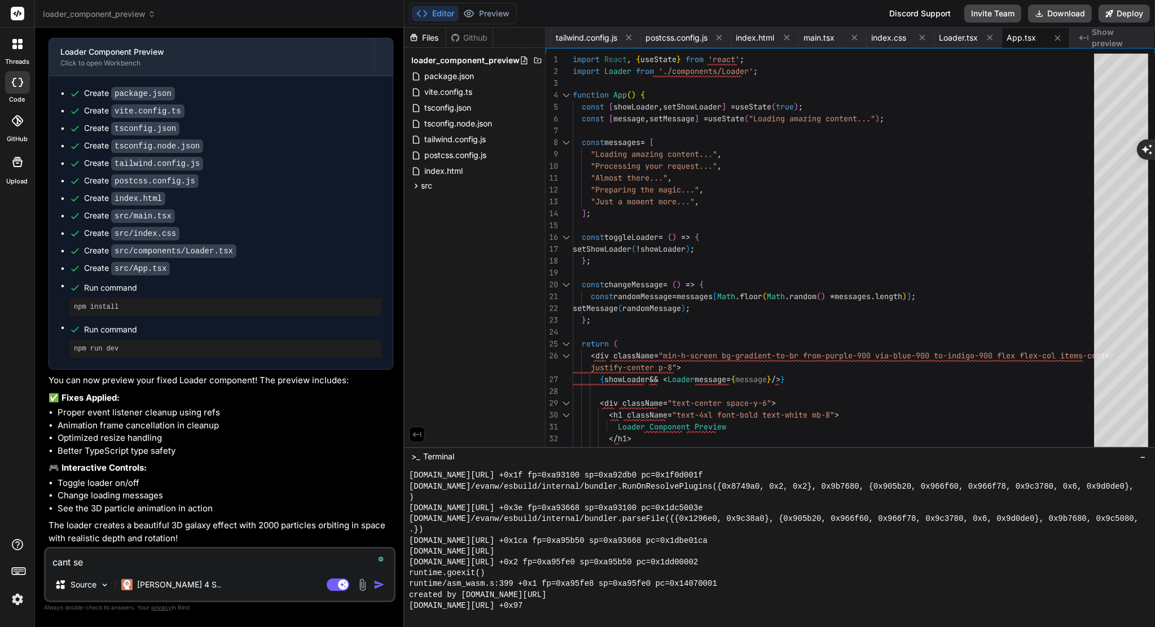
type textarea "cant see"
type textarea "x"
type textarea "cant see"
type textarea "x"
type textarea "cant see i"
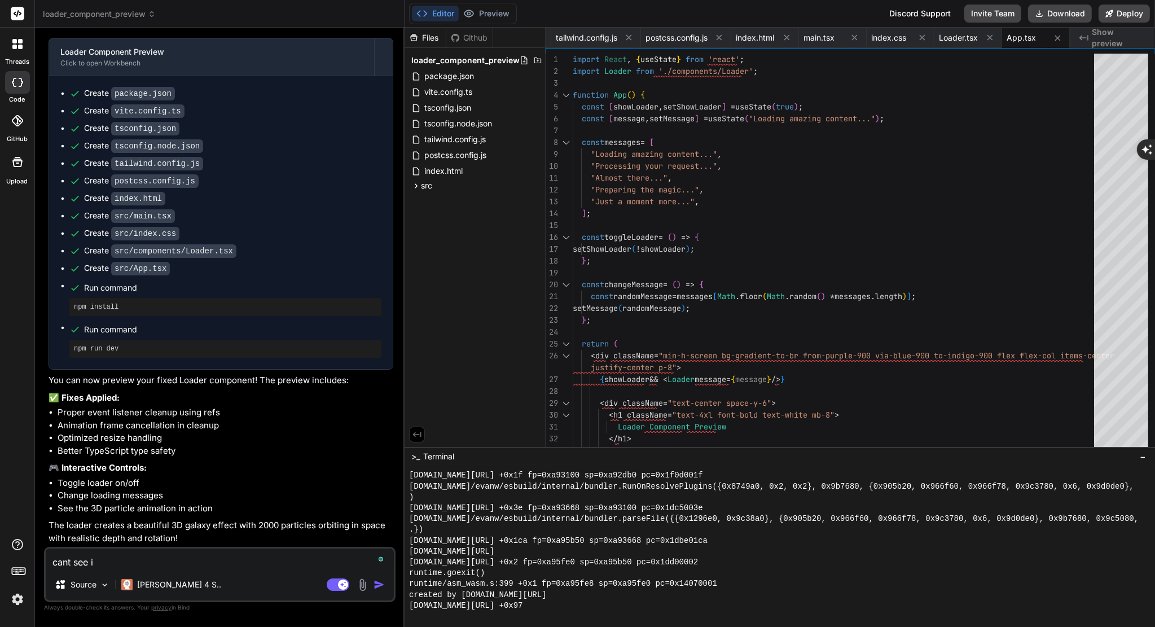
type textarea "x"
type textarea "cant see it"
type textarea "x"
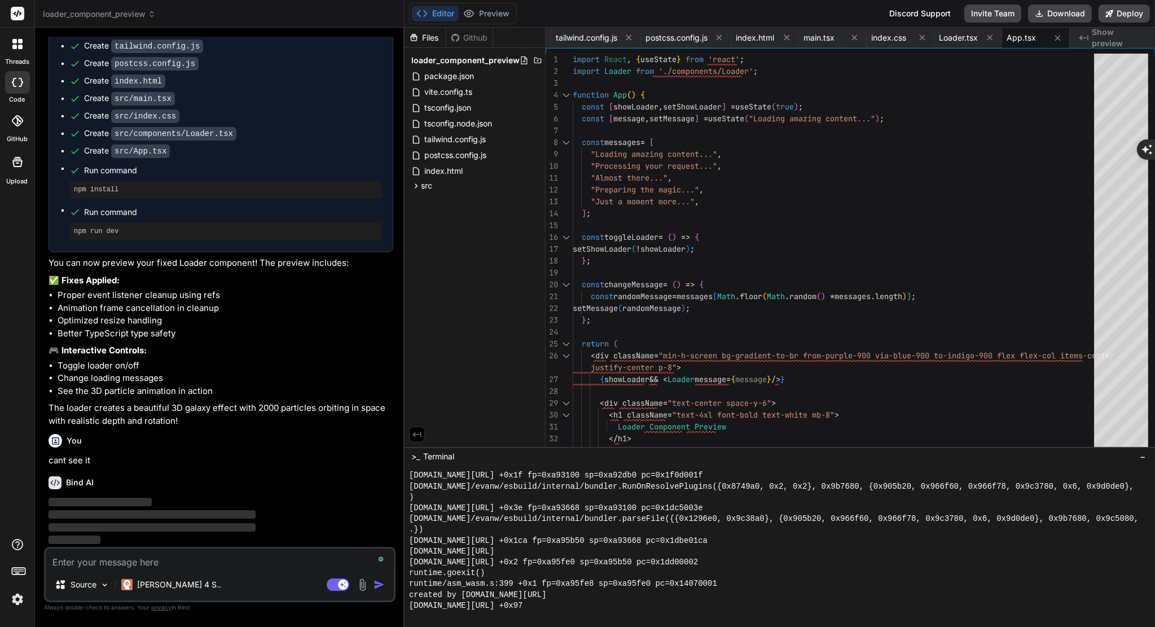
scroll to position [988, 0]
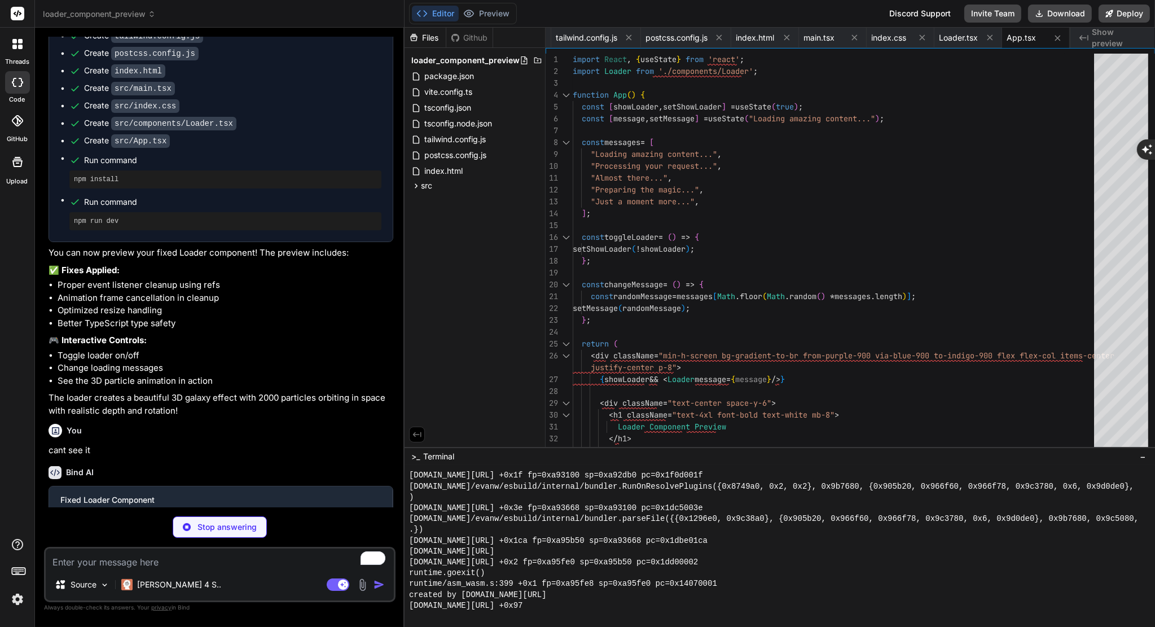
type textarea "x"
type textarea "<canvas ref={canvasRef} className="absolute top-0 left-0 w-full h-full" /> <div…"
type textarea "x"
